Goal: Task Accomplishment & Management: Complete application form

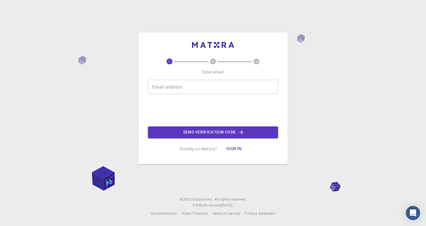
click at [237, 149] on button "Sign in" at bounding box center [234, 149] width 25 height 12
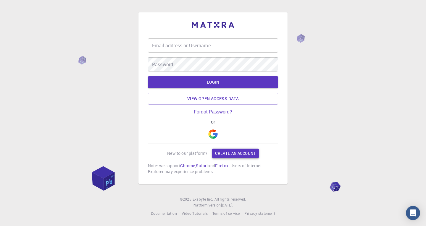
click at [229, 151] on link "Create an account" at bounding box center [235, 153] width 46 height 9
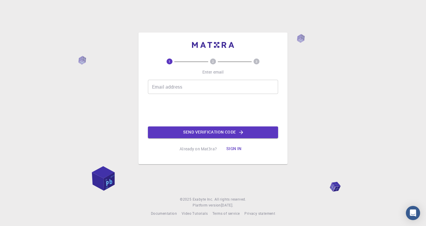
click at [227, 146] on button "Sign in" at bounding box center [234, 149] width 25 height 12
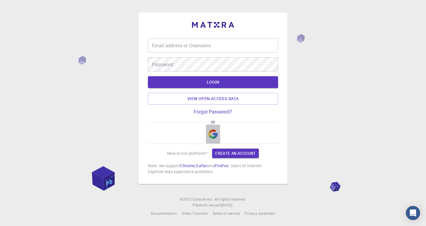
click at [215, 136] on img "button" at bounding box center [212, 134] width 9 height 9
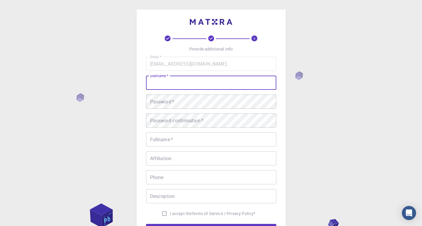
click at [186, 79] on input "username   *" at bounding box center [211, 83] width 130 height 14
type input "rzky"
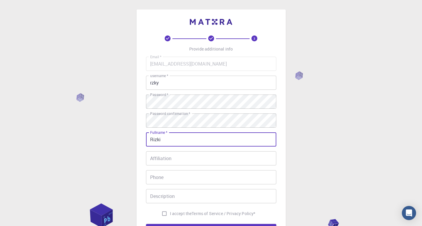
type input "Rizki"
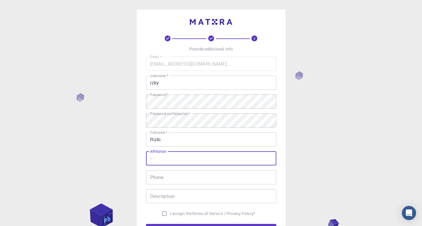
type input "-"
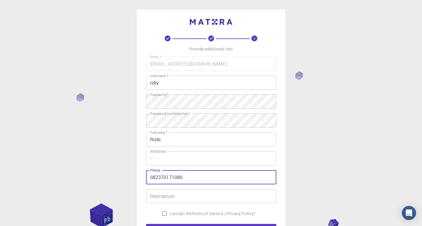
type input "082370171086"
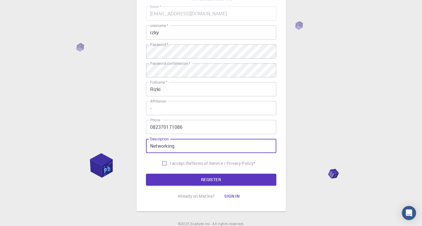
scroll to position [54, 0]
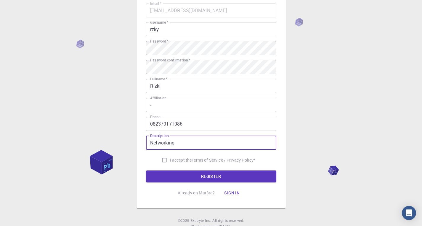
type input "Networking"
click at [162, 159] on input "I accept the Terms of Service / Privacy Policy *" at bounding box center [164, 160] width 11 height 11
checkbox input "true"
click at [178, 176] on button "REGISTER" at bounding box center [211, 177] width 130 height 12
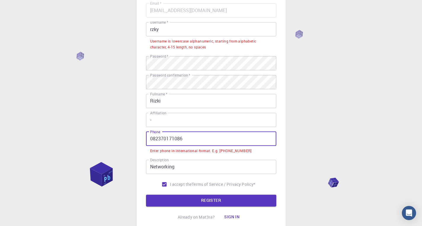
drag, startPoint x: 153, startPoint y: 140, endPoint x: 147, endPoint y: 139, distance: 5.9
click at [147, 139] on input "082370171086" at bounding box center [211, 139] width 130 height 14
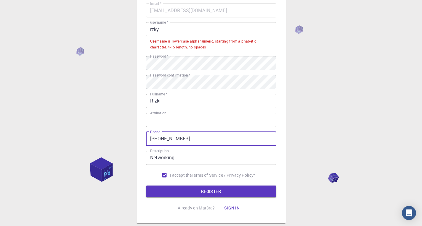
scroll to position [35, 0]
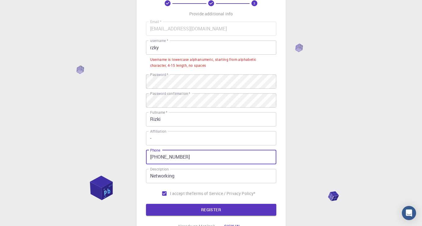
type input "[PHONE_NUMBER]"
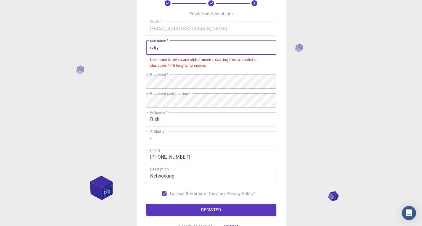
click at [174, 48] on input "rzky" at bounding box center [211, 48] width 130 height 14
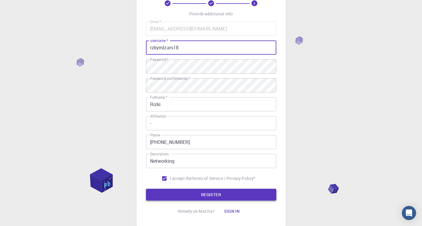
type input "rzkymlzars18"
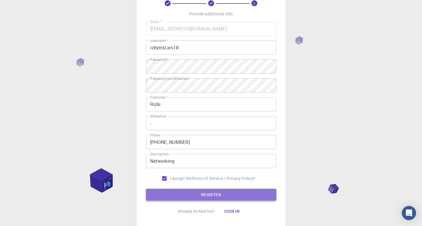
click at [208, 197] on button "REGISTER" at bounding box center [211, 195] width 130 height 12
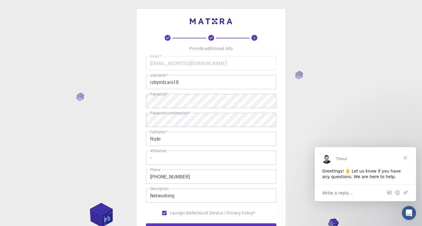
scroll to position [0, 0]
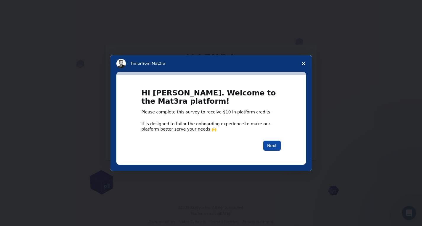
click at [276, 148] on button "Next" at bounding box center [271, 146] width 17 height 10
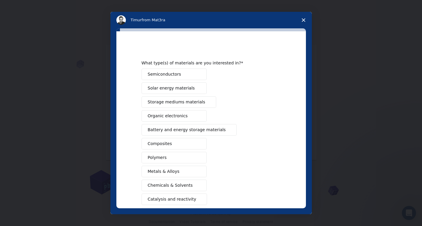
click at [305, 20] on span "Close survey" at bounding box center [303, 20] width 17 height 17
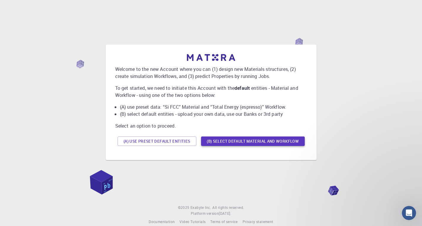
click at [235, 142] on button "(B) Select default material and workflow" at bounding box center [253, 141] width 104 height 9
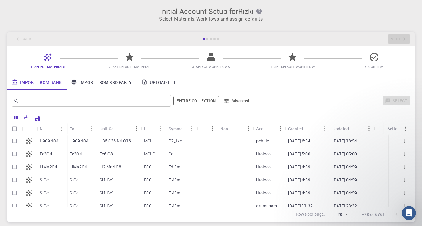
click at [50, 146] on div "H9C9NO4" at bounding box center [52, 141] width 30 height 13
checkbox input "true"
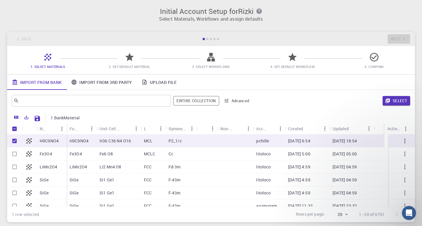
click at [274, 164] on div "litoloco" at bounding box center [269, 167] width 32 height 13
checkbox input "true"
